Goal: Transaction & Acquisition: Book appointment/travel/reservation

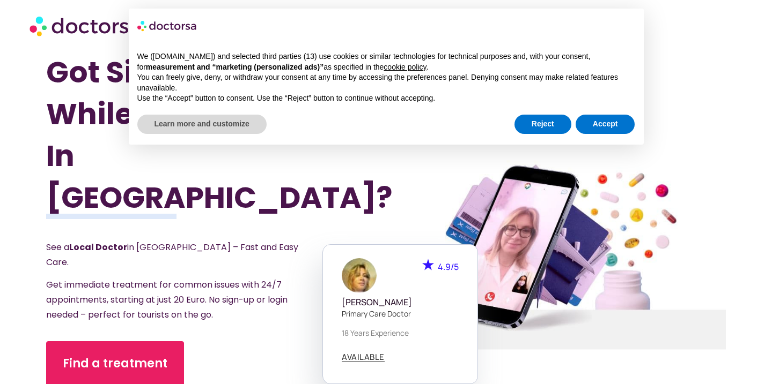
scroll to position [65, 0]
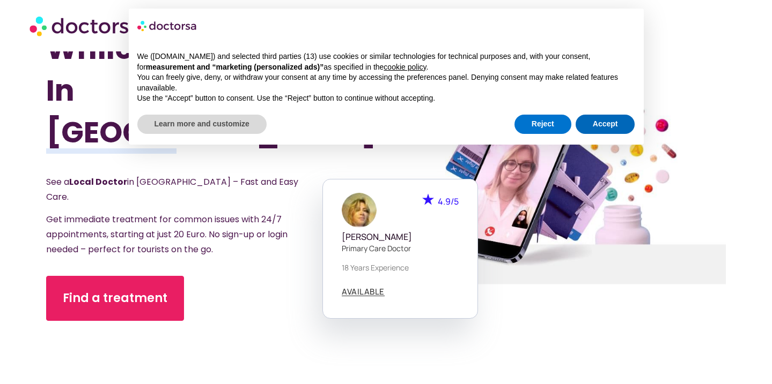
click at [620, 132] on div "Reject Accept" at bounding box center [574, 125] width 121 height 24
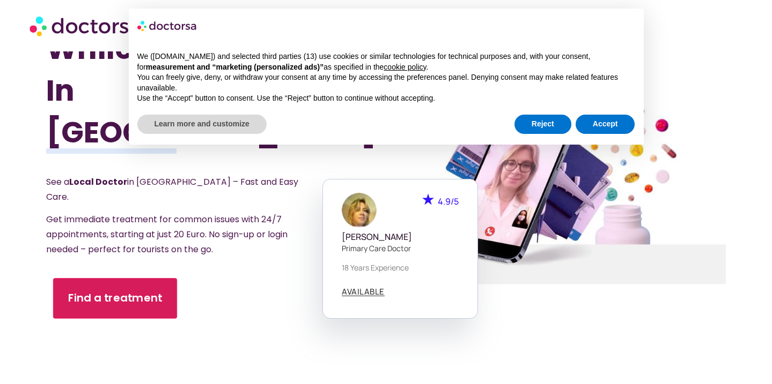
click at [176, 276] on div "Find a treatment" at bounding box center [190, 298] width 288 height 45
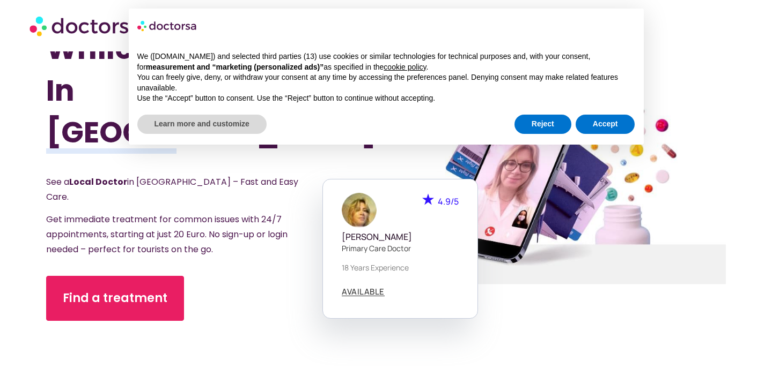
click at [571, 132] on div "Reject Accept" at bounding box center [574, 125] width 121 height 24
click at [573, 139] on div "× We ([DOMAIN_NAME]) and selected third parties (13) use cookies or similar tec…" at bounding box center [386, 77] width 515 height 136
click at [619, 134] on div "Reject Accept" at bounding box center [574, 125] width 121 height 24
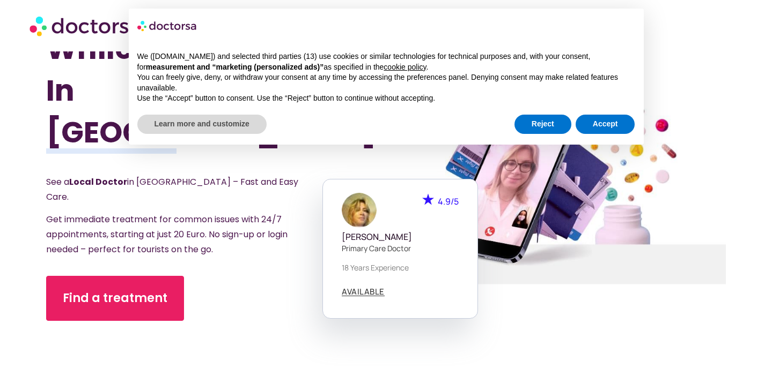
click at [417, 166] on div at bounding box center [555, 189] width 379 height 455
click at [597, 130] on button "Accept" at bounding box center [605, 124] width 60 height 19
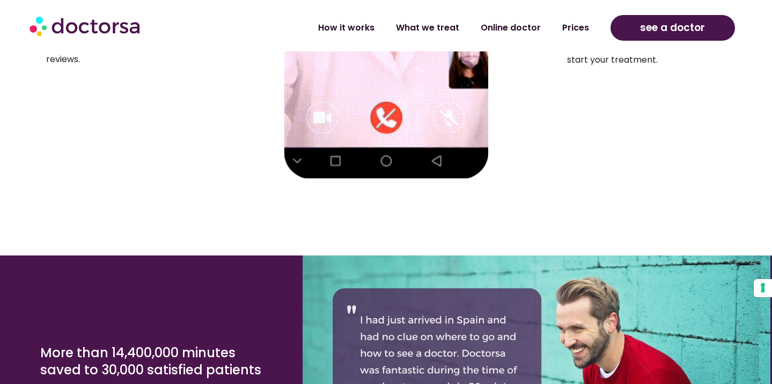
scroll to position [1930, 0]
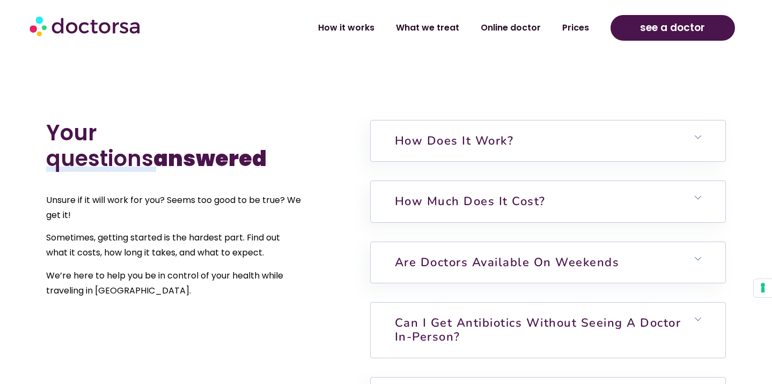
click at [418, 303] on h6 "Can I get antibiotics without seeing a doctor in-person?" at bounding box center [548, 330] width 354 height 55
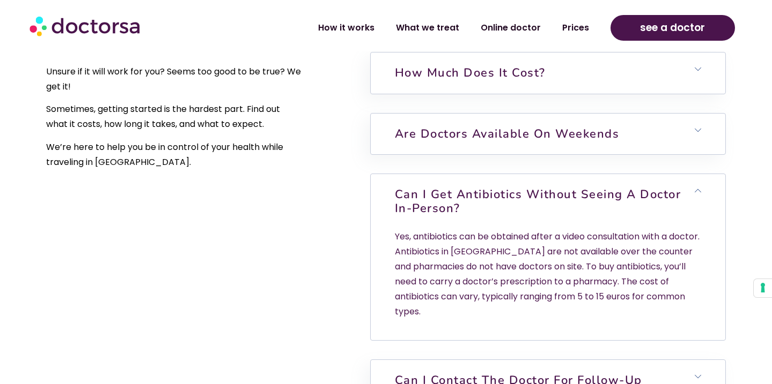
scroll to position [2415, 0]
click at [473, 174] on h6 "Can I get antibiotics without seeing a doctor in-person?" at bounding box center [548, 201] width 354 height 55
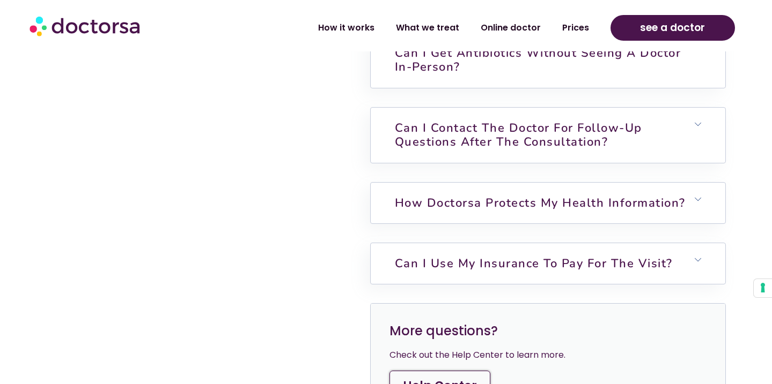
scroll to position [2545, 0]
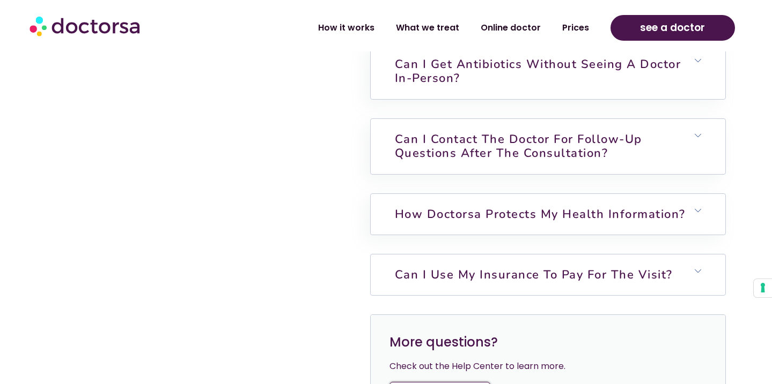
click at [485, 267] on link "Can I use my insurance to pay for the visit?" at bounding box center [534, 275] width 278 height 16
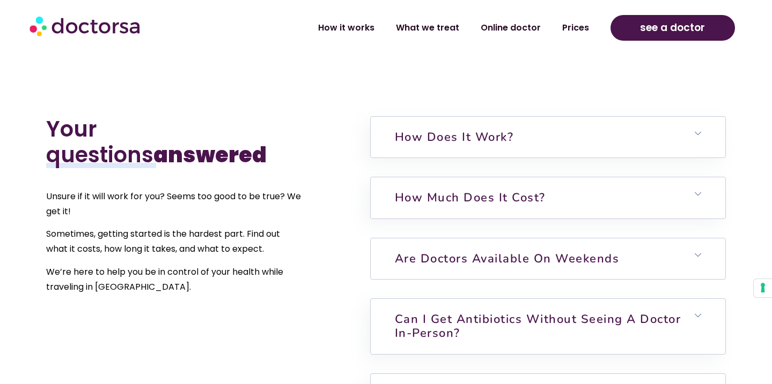
scroll to position [2288, 0]
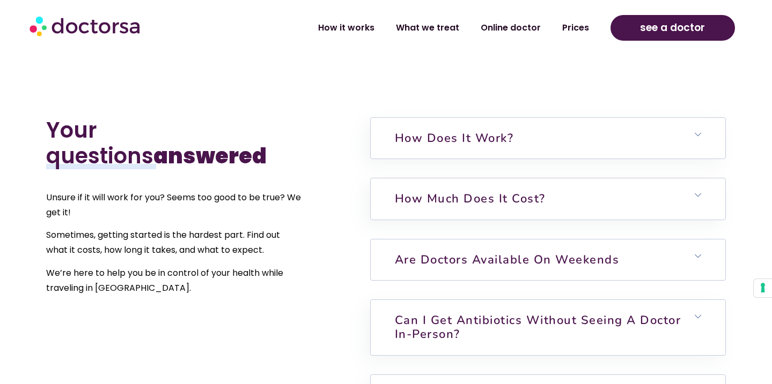
click at [563, 240] on h6 "Are doctors available on weekends" at bounding box center [548, 260] width 354 height 41
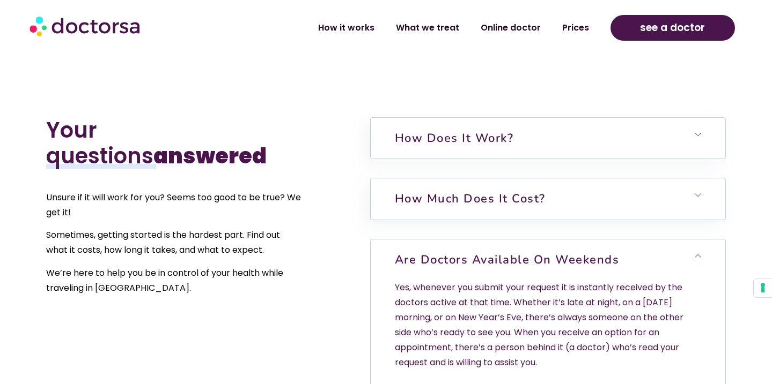
click at [564, 240] on h6 "Are doctors available on weekends" at bounding box center [548, 260] width 354 height 41
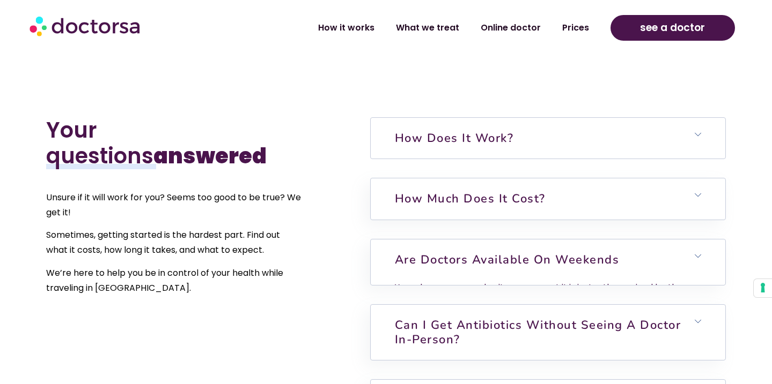
click at [564, 121] on div "How does it work? Complete the intake form and confirm your request through Wha…" at bounding box center [547, 138] width 355 height 42
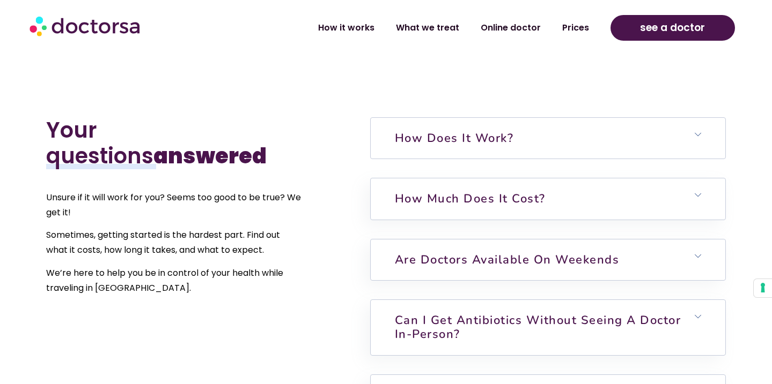
click at [564, 118] on h6 "How does it work?" at bounding box center [548, 138] width 354 height 41
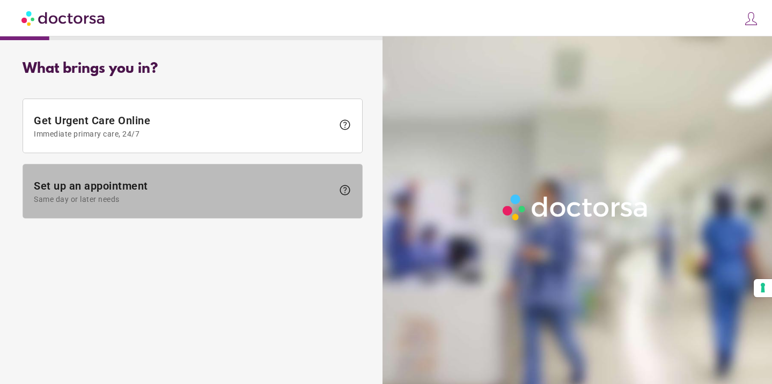
click at [268, 186] on span "Set up an appointment Same day or later needs" at bounding box center [183, 192] width 299 height 24
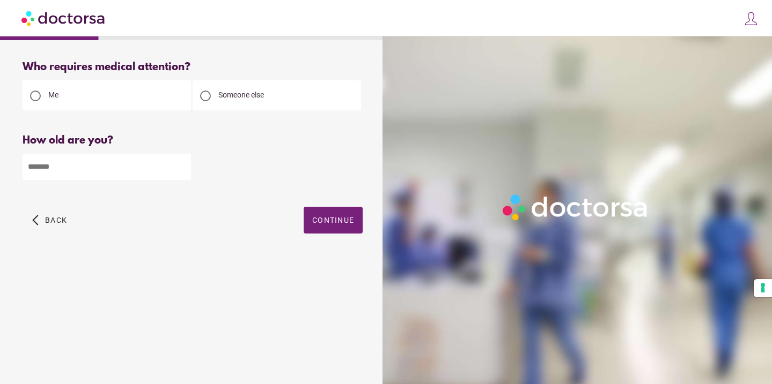
click at [132, 166] on input "number" at bounding box center [107, 167] width 168 height 26
type input "**"
click at [358, 246] on div "arrow_back_ios Back Continue" at bounding box center [193, 228] width 340 height 43
click at [349, 229] on span "button" at bounding box center [332, 220] width 59 height 27
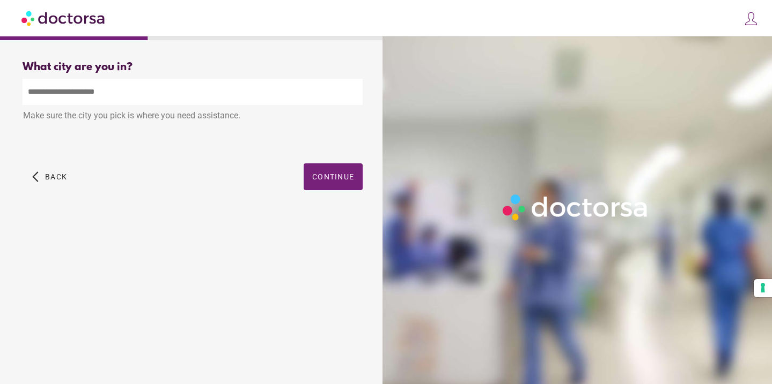
click at [295, 101] on input "text" at bounding box center [193, 92] width 340 height 26
click at [344, 172] on div "What city are you in? What city is the patient in? ******** Make sure the city …" at bounding box center [192, 138] width 374 height 171
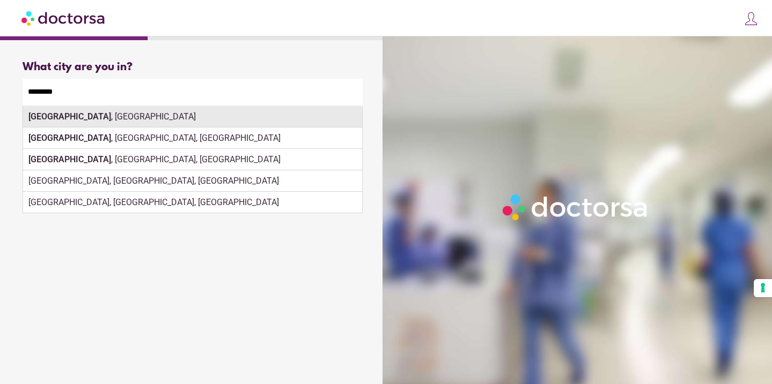
click at [219, 121] on div "Brussels , Belgium" at bounding box center [192, 116] width 339 height 21
type input "**********"
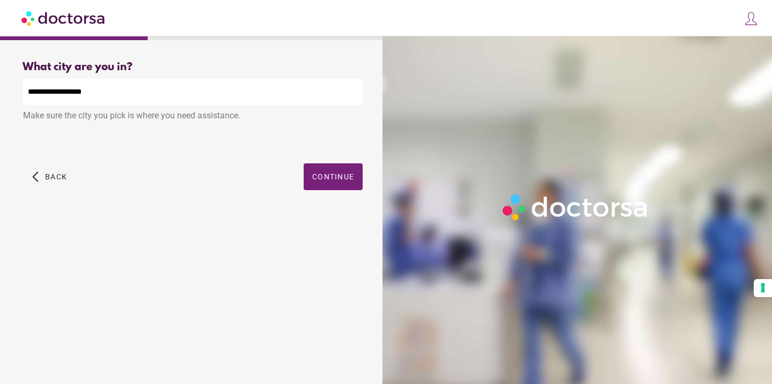
click at [322, 179] on span "Continue" at bounding box center [333, 177] width 42 height 9
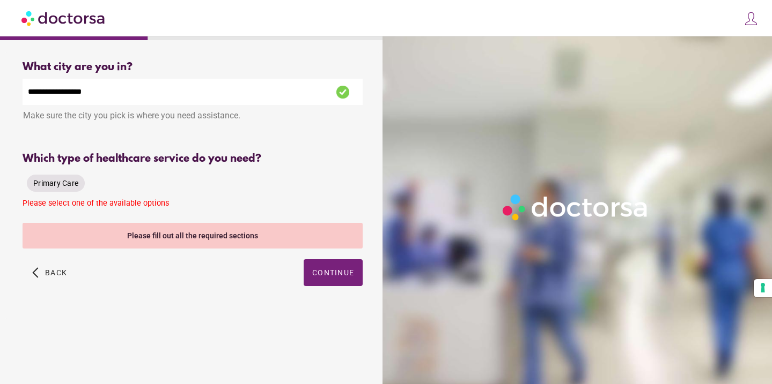
click at [61, 189] on span "Primary Care" at bounding box center [55, 183] width 45 height 11
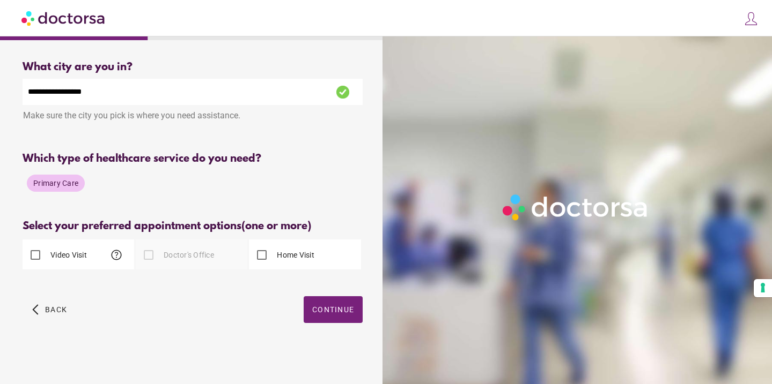
click at [84, 251] on label "Video Visit" at bounding box center [67, 255] width 39 height 11
click at [310, 303] on span "button" at bounding box center [332, 310] width 59 height 27
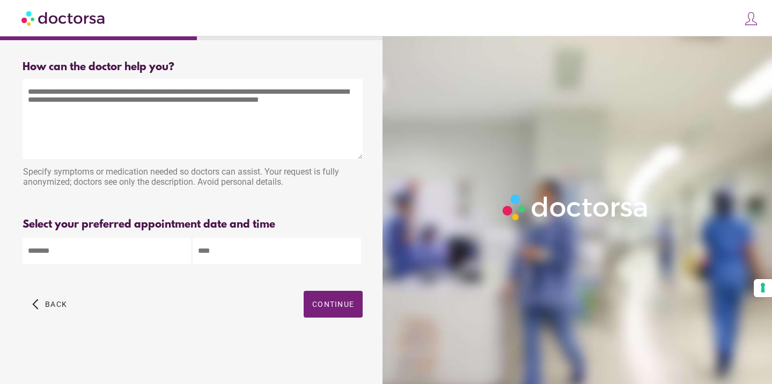
click at [269, 131] on textarea at bounding box center [193, 119] width 340 height 80
click at [269, 175] on div "Specify symptoms or medication needed so doctors can assist. Your request is fu…" at bounding box center [193, 178] width 340 height 34
